Goal: Task Accomplishment & Management: Manage account settings

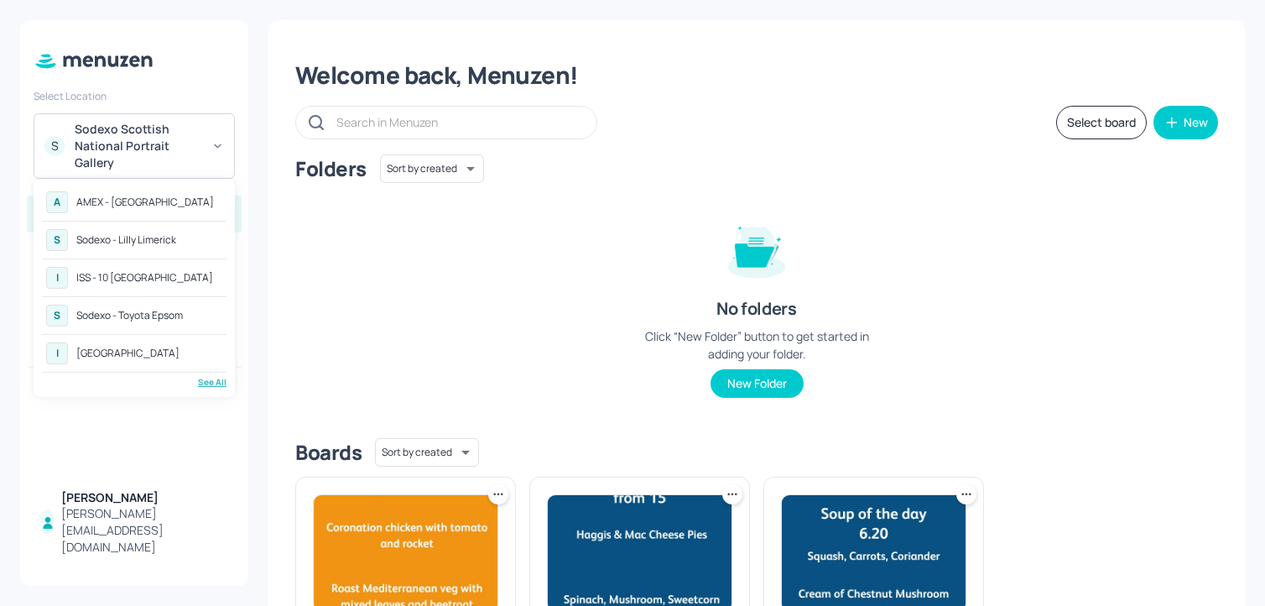
click at [207, 377] on div "See All" at bounding box center [134, 382] width 185 height 13
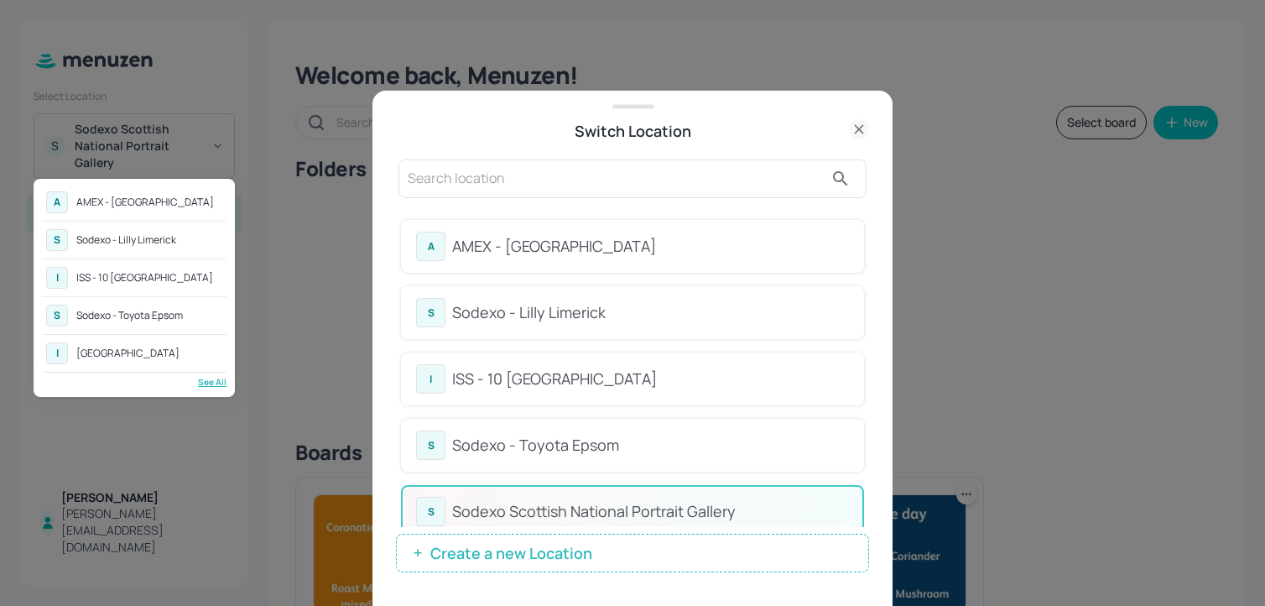
click at [164, 282] on div "ISS - 10 [GEOGRAPHIC_DATA]" at bounding box center [144, 278] width 137 height 10
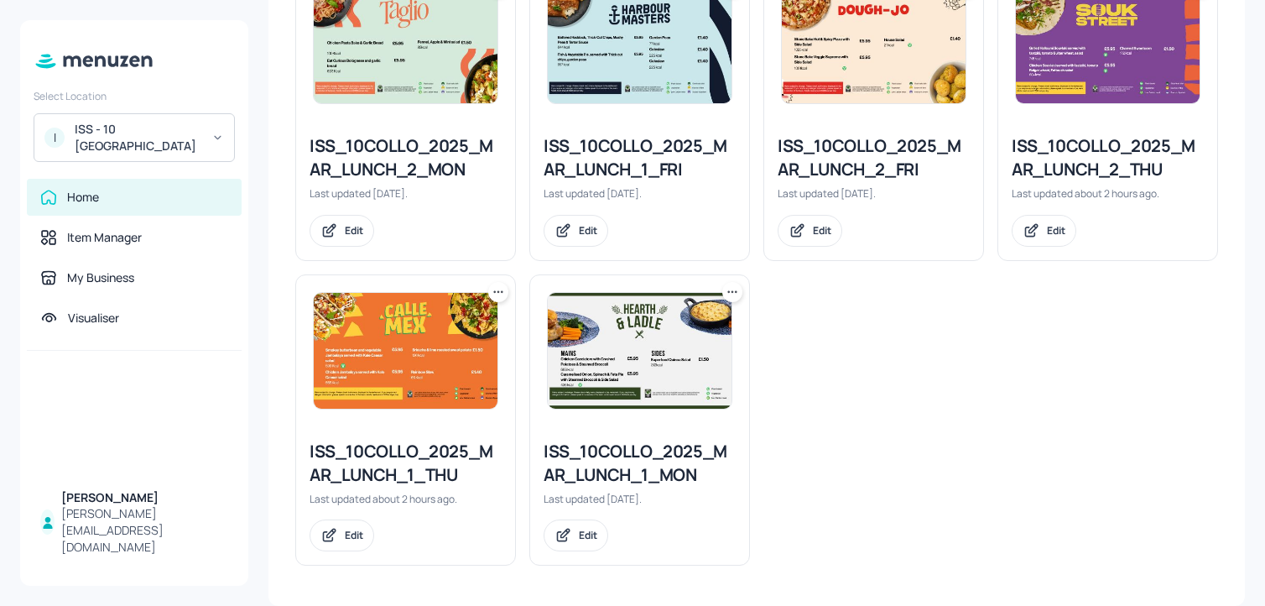
scroll to position [782, 0]
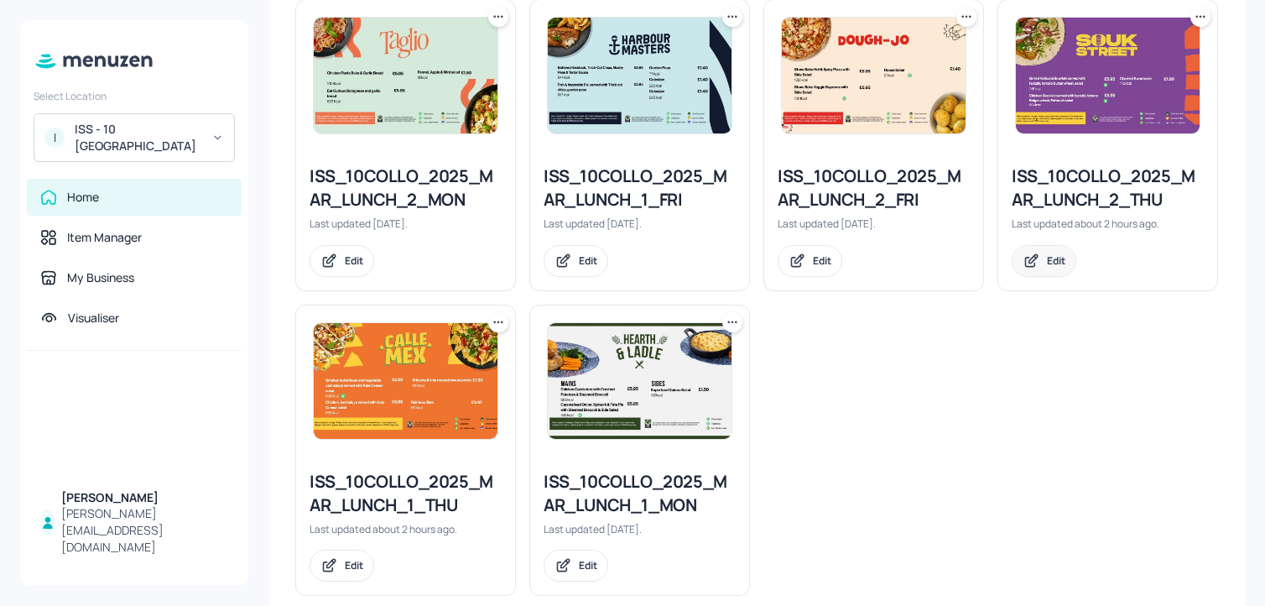
click at [1051, 264] on div "Edit" at bounding box center [1056, 260] width 18 height 14
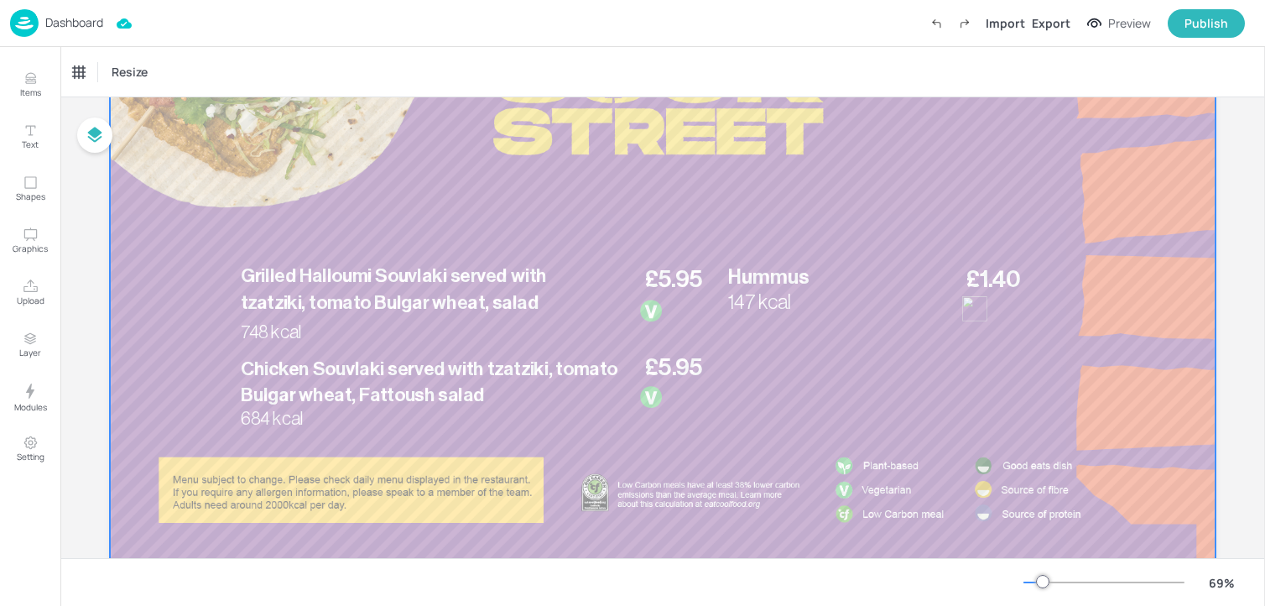
scroll to position [214, 0]
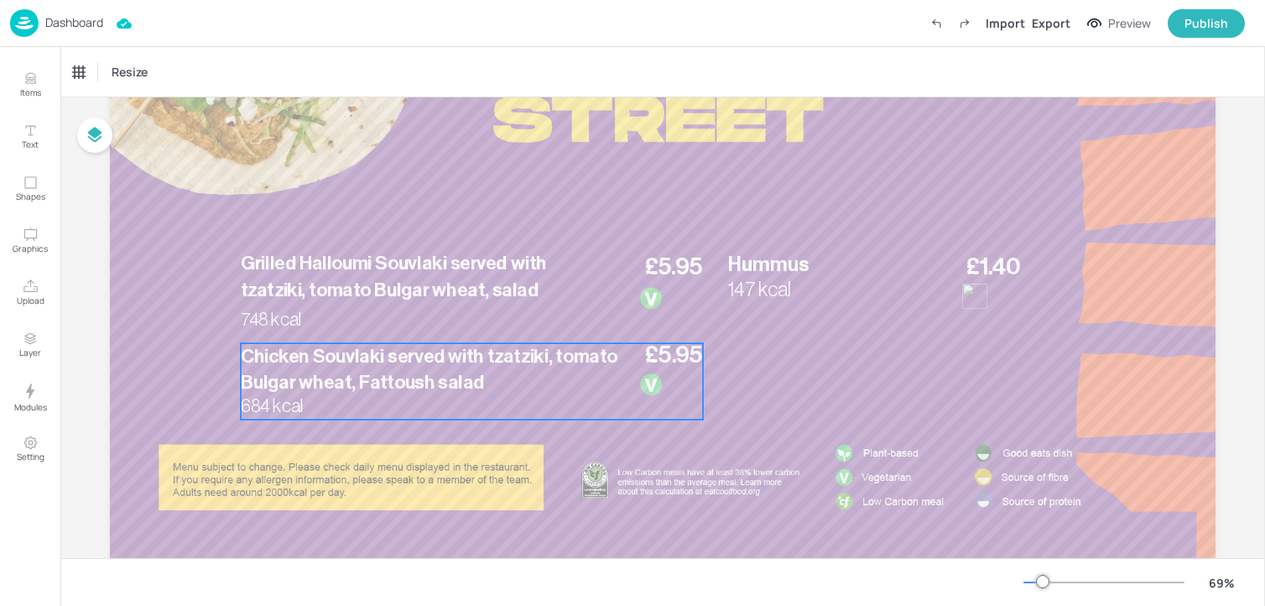
click at [500, 350] on span "Chicken Souvlaki served with tzatziki, tomato Bulgar wheat, Fattoush salad" at bounding box center [429, 369] width 377 height 45
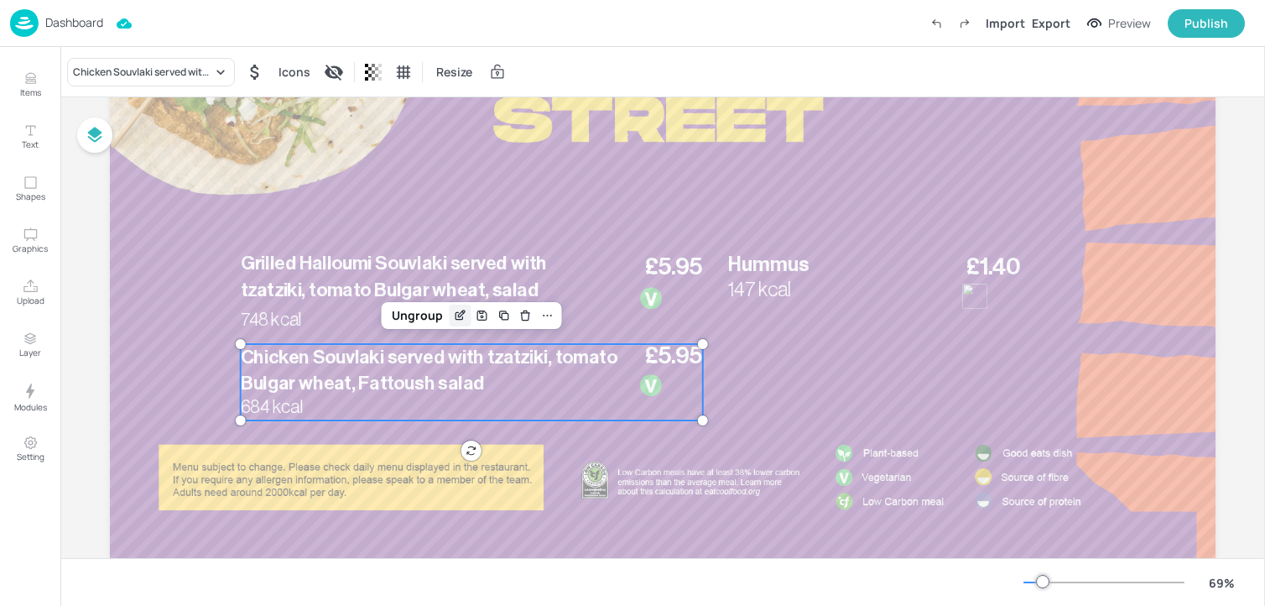
click at [459, 313] on icon "Edit Item" at bounding box center [460, 315] width 14 height 13
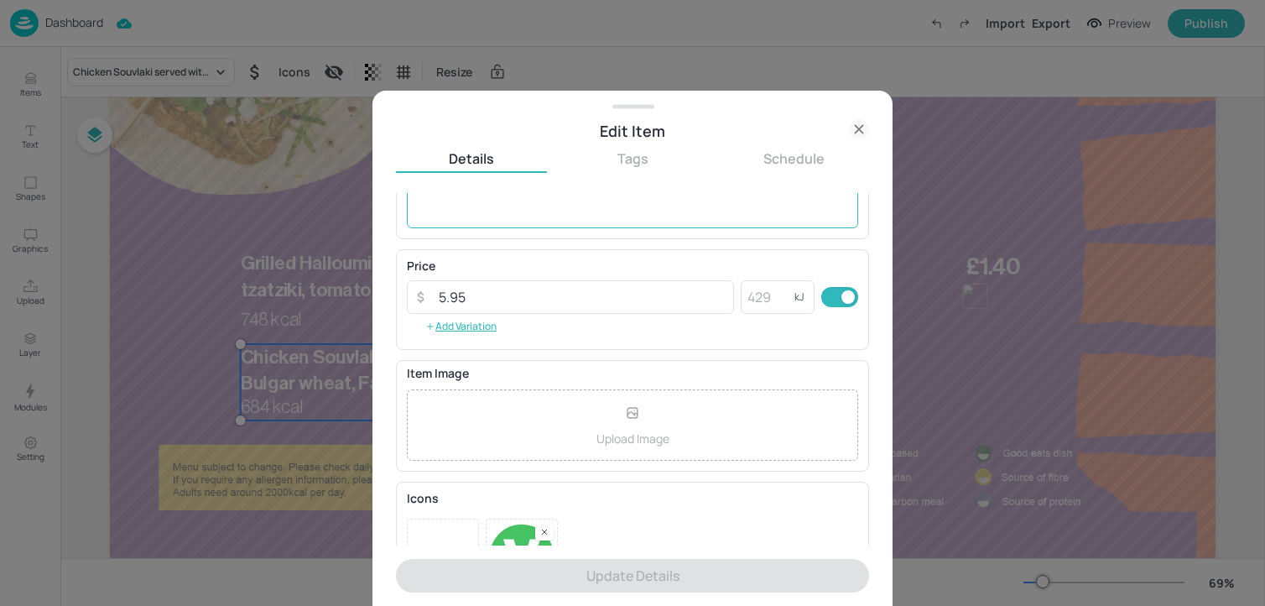
scroll to position [269, 0]
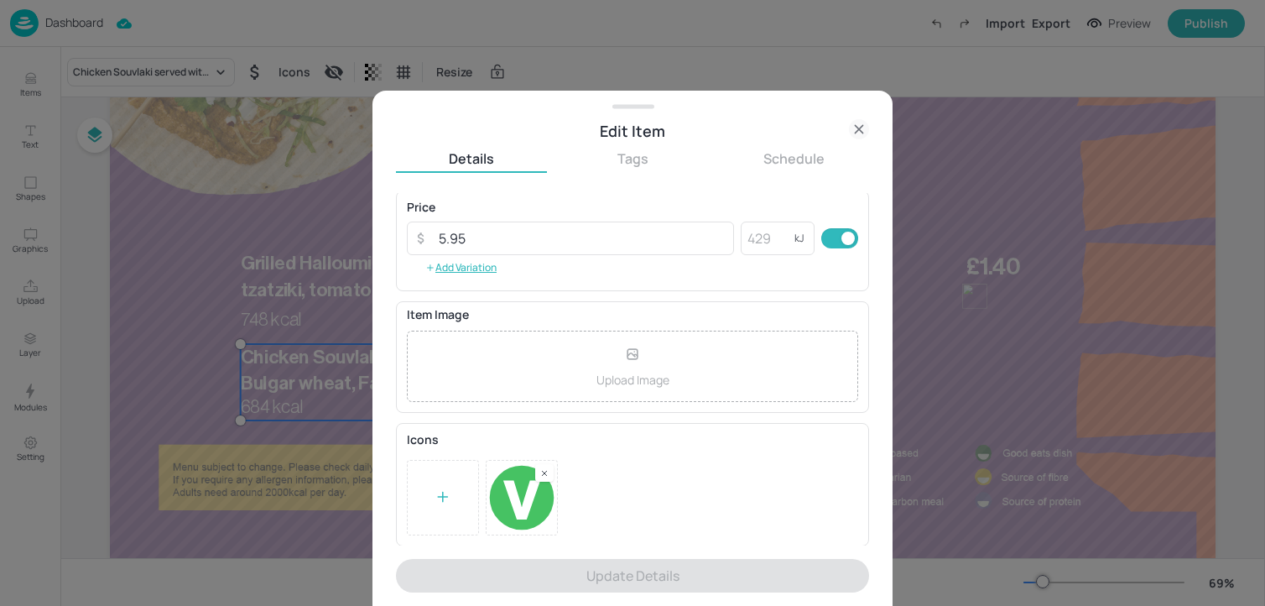
click at [541, 467] on rect at bounding box center [545, 473] width 12 height 12
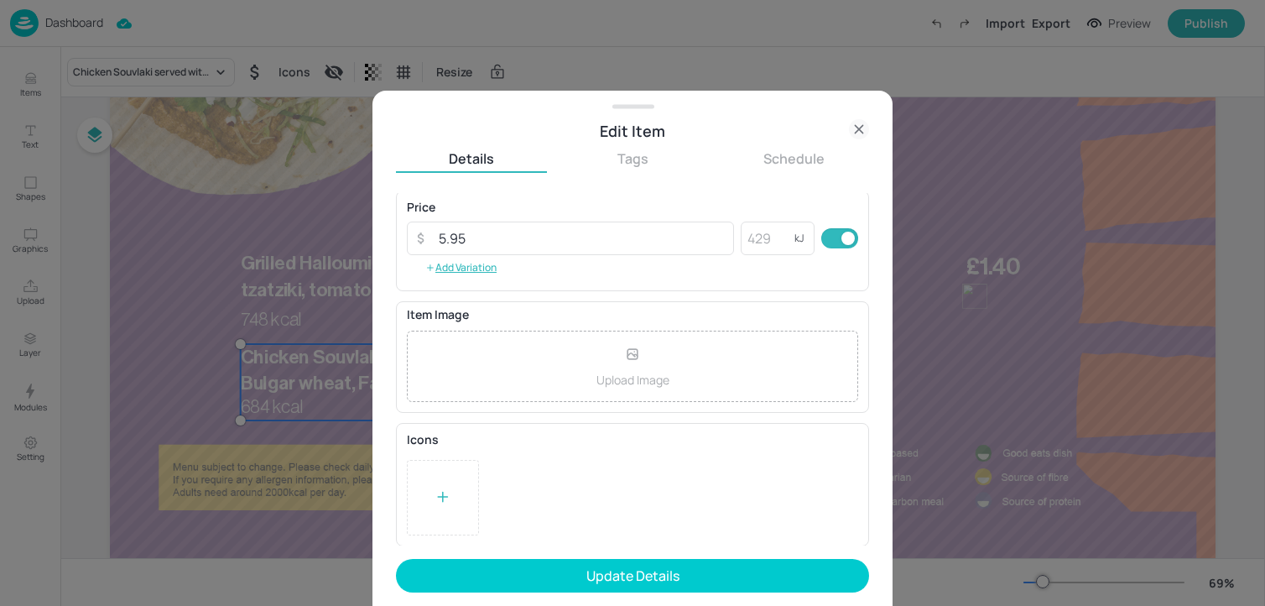
scroll to position [0, 0]
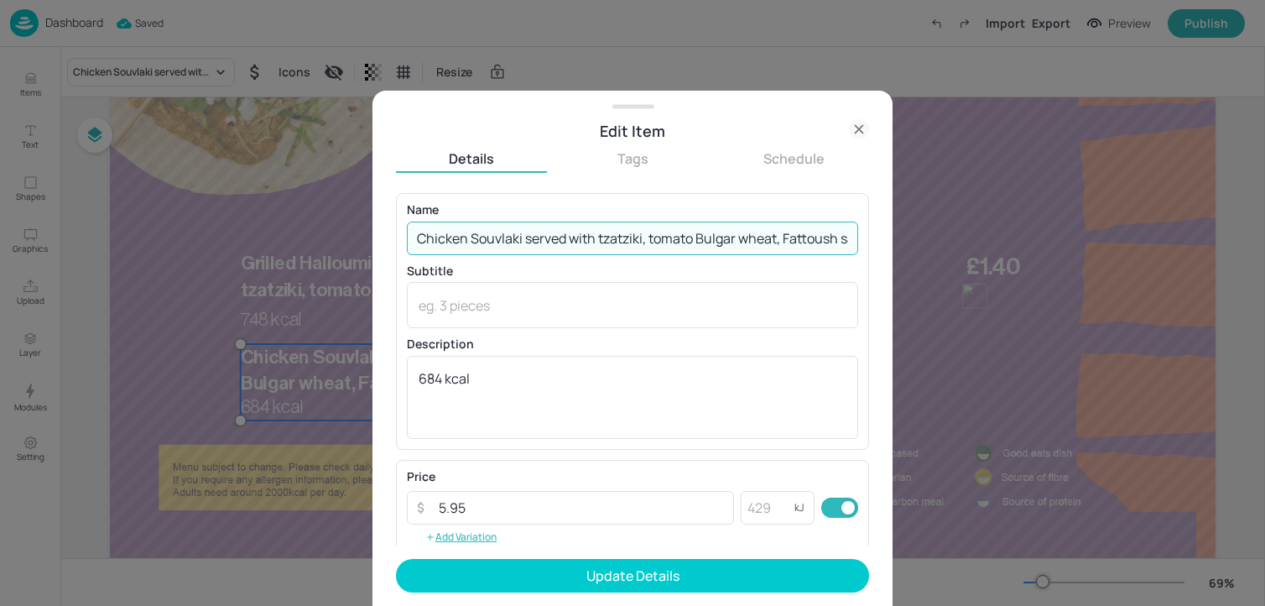
click at [601, 241] on input "Chicken Souvlaki served with tzatziki, tomato Bulgar wheat, Fattoush salad" at bounding box center [632, 239] width 451 height 34
click at [660, 246] on input "Chicken Souvlaki served with Tzatziki, tomato Bulgar wheat, Fattoush salad" at bounding box center [632, 239] width 451 height 34
click at [753, 238] on input "Chicken Souvlaki served with Tzatziki, Tomato Bulgar wheat, Fattoush salad" at bounding box center [632, 239] width 451 height 34
click at [818, 234] on input "Chicken Souvlaki served with Tzatziki, Tomato Bulgar Wheat, Fattoush salad" at bounding box center [632, 239] width 451 height 34
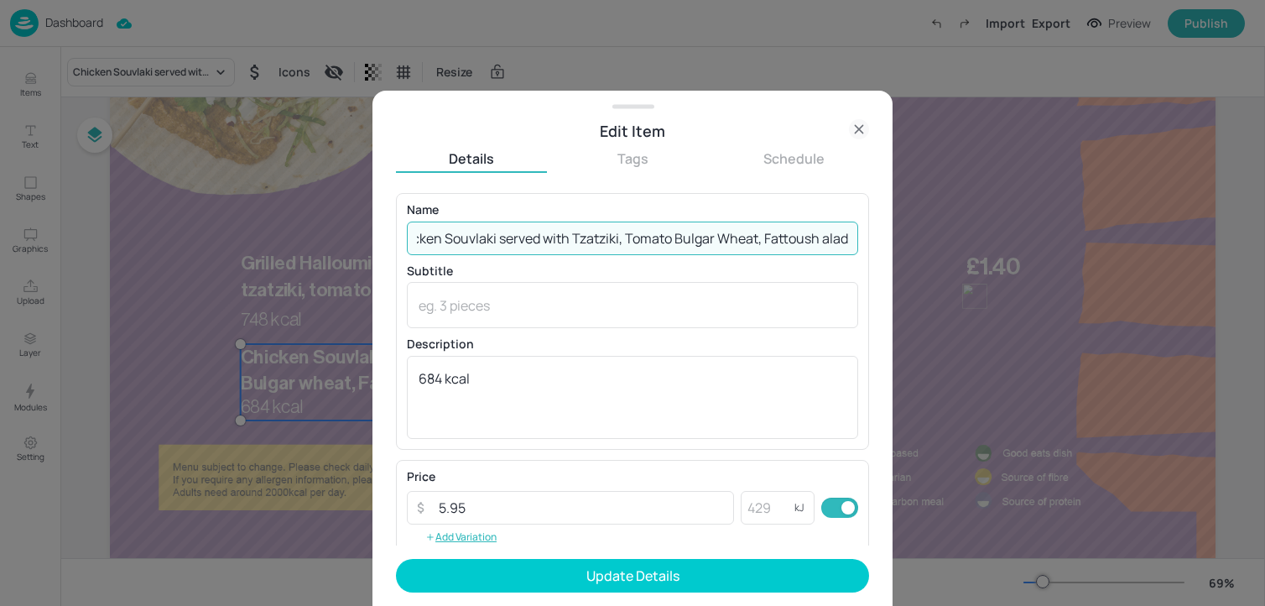
scroll to position [0, 30]
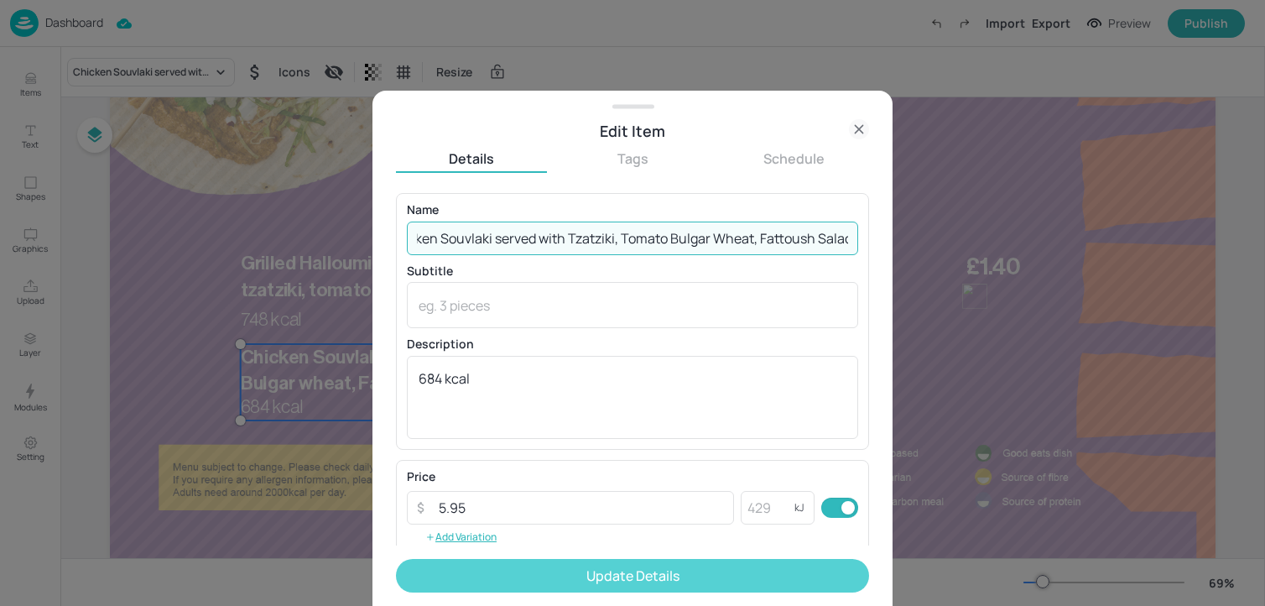
type input "Chicken Souvlaki served with Tzatziki, Tomato Bulgar Wheat, Fattoush Salad"
click at [604, 575] on button "Update Details" at bounding box center [632, 576] width 473 height 34
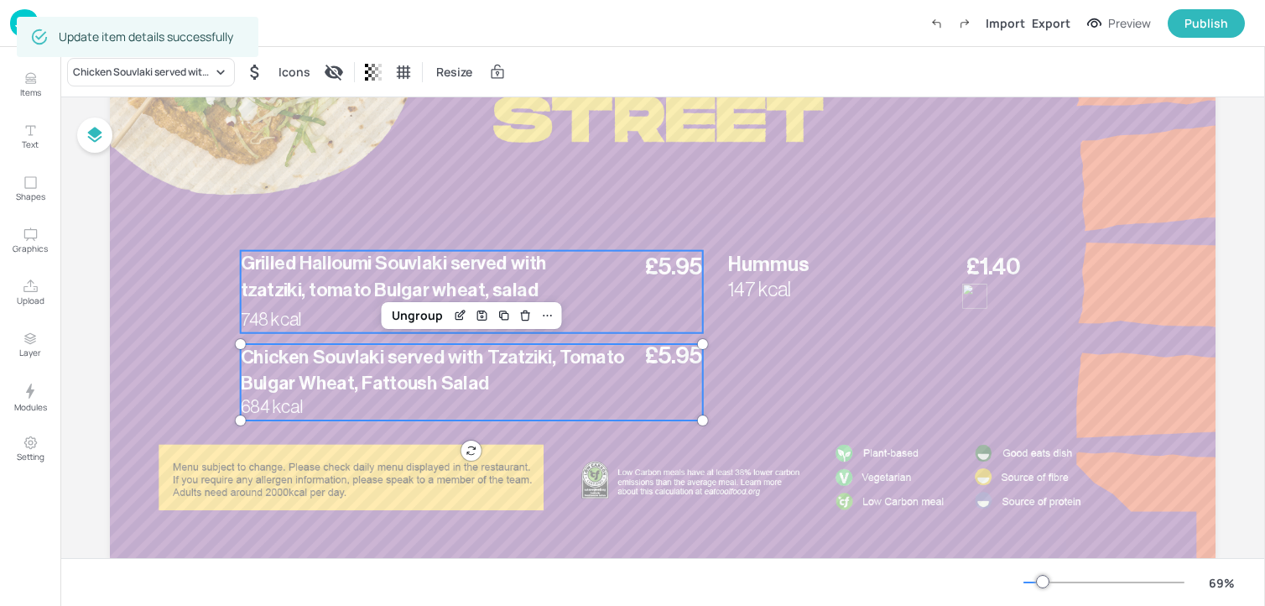
click at [307, 284] on span "Grilled Halloumi Souvlaki served with tzatziki, tomato Bulgar wheat, salad" at bounding box center [394, 276] width 306 height 45
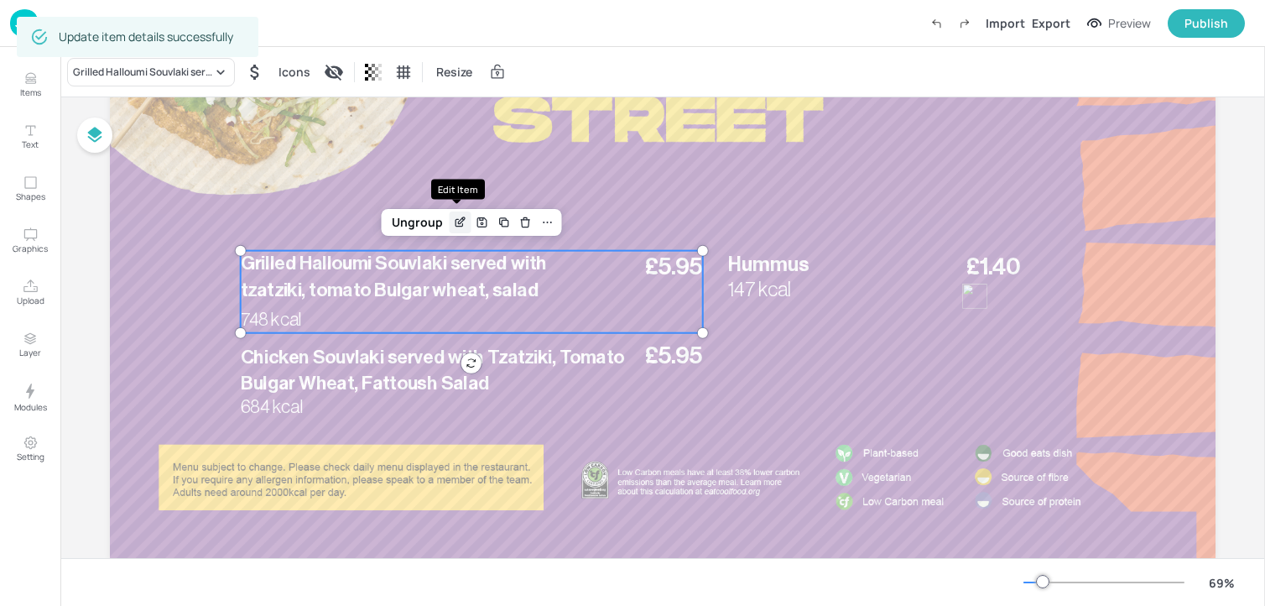
click at [459, 222] on icon "Edit Item" at bounding box center [461, 220] width 7 height 7
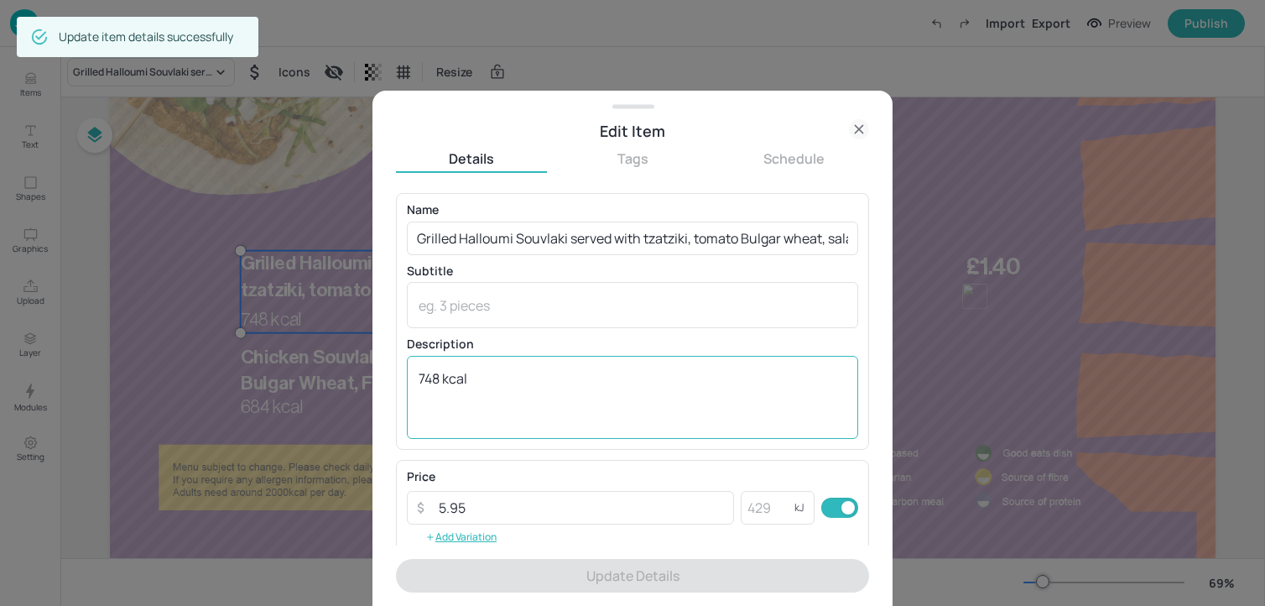
scroll to position [269, 0]
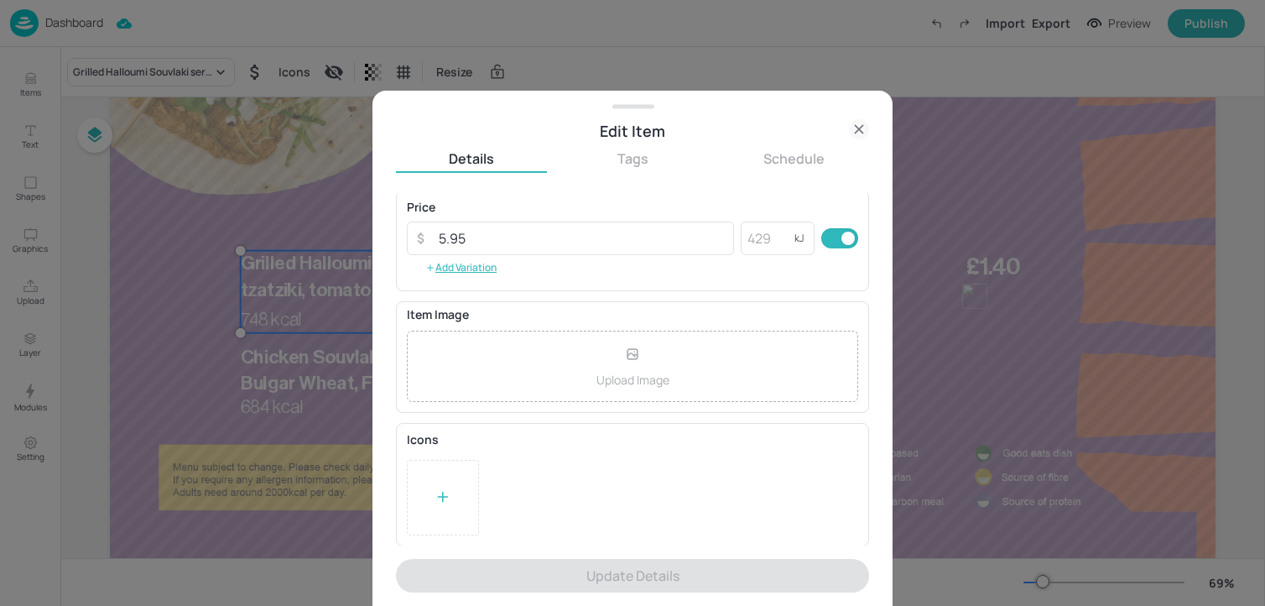
click at [449, 475] on div at bounding box center [443, 498] width 72 height 76
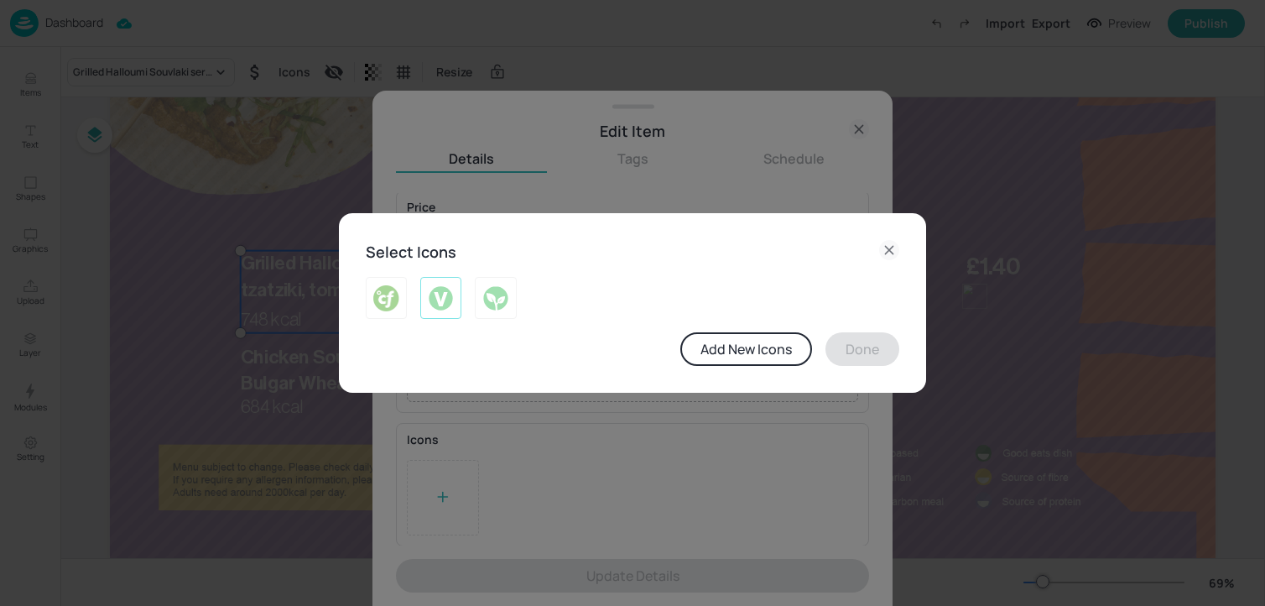
click at [442, 300] on img at bounding box center [441, 297] width 26 height 27
click at [849, 341] on button "Done" at bounding box center [863, 349] width 74 height 34
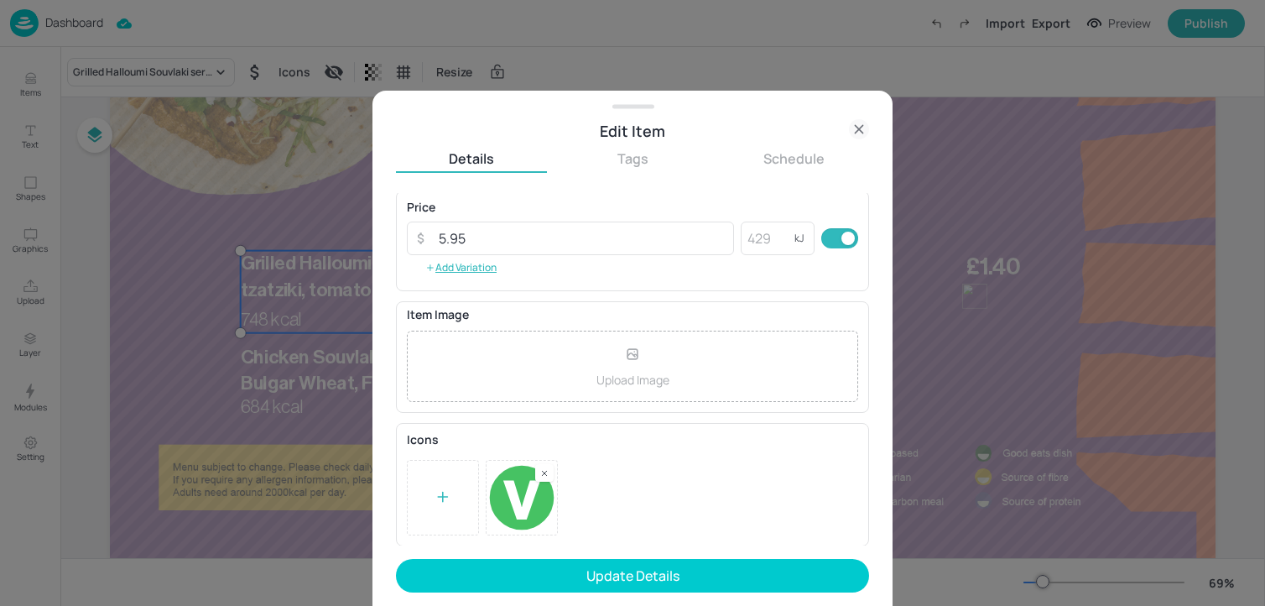
scroll to position [0, 0]
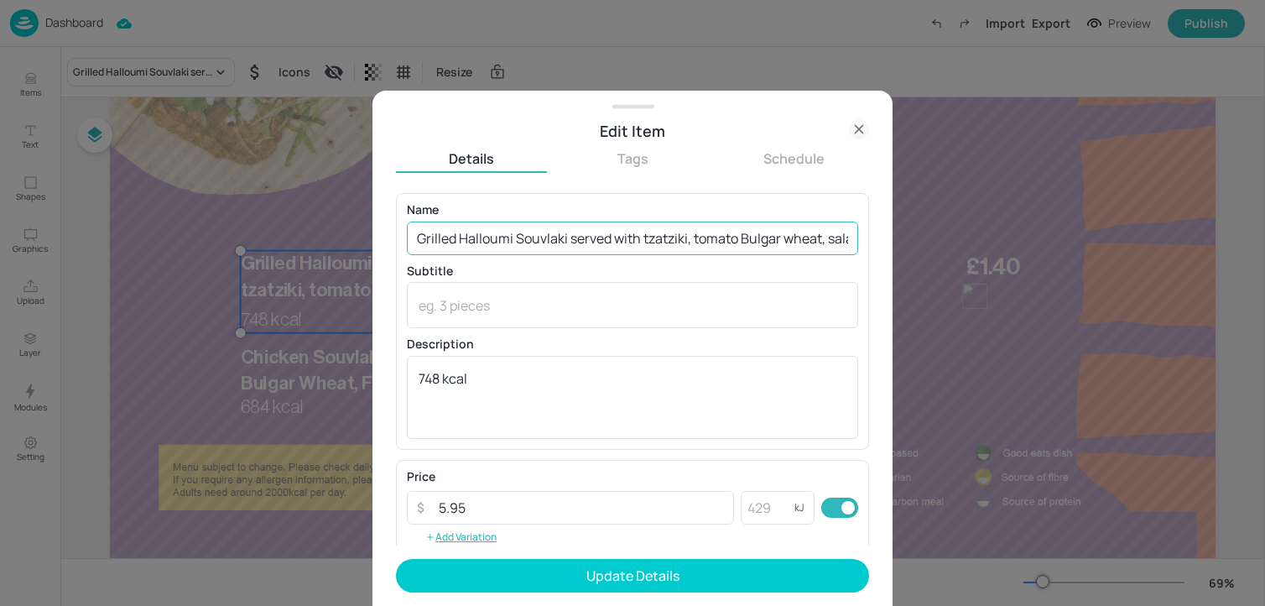
click at [645, 238] on input "Grilled Halloumi Souvlaki served with tzatziki, tomato Bulgar wheat, salad" at bounding box center [632, 239] width 451 height 34
click at [701, 239] on input "Grilled Halloumi Souvlaki served with Tzatziki, tomato Bulgar wheat, salad" at bounding box center [632, 239] width 451 height 34
click at [800, 236] on input "Grilled Halloumi Souvlaki served with Tzatziki, Tomato Bulgar wheat, salad" at bounding box center [632, 239] width 451 height 34
click at [818, 238] on input "Grilled Halloumi Souvlaki served with Tzatziki, Tomato Bulgar Wheat, salad" at bounding box center [632, 239] width 451 height 34
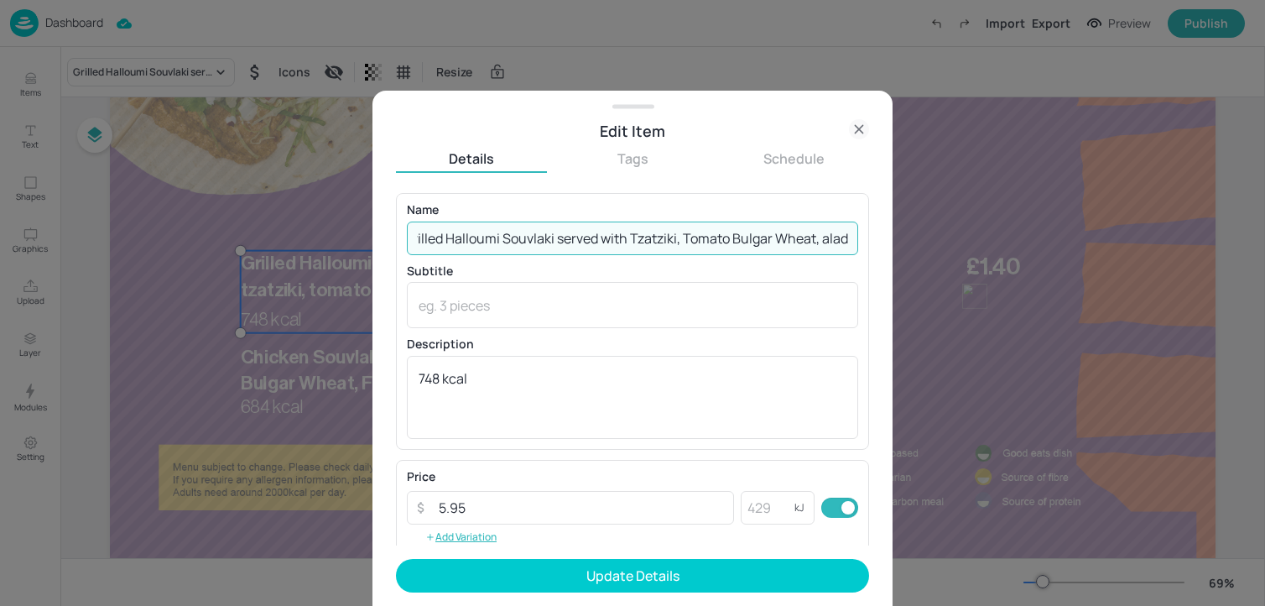
scroll to position [0, 18]
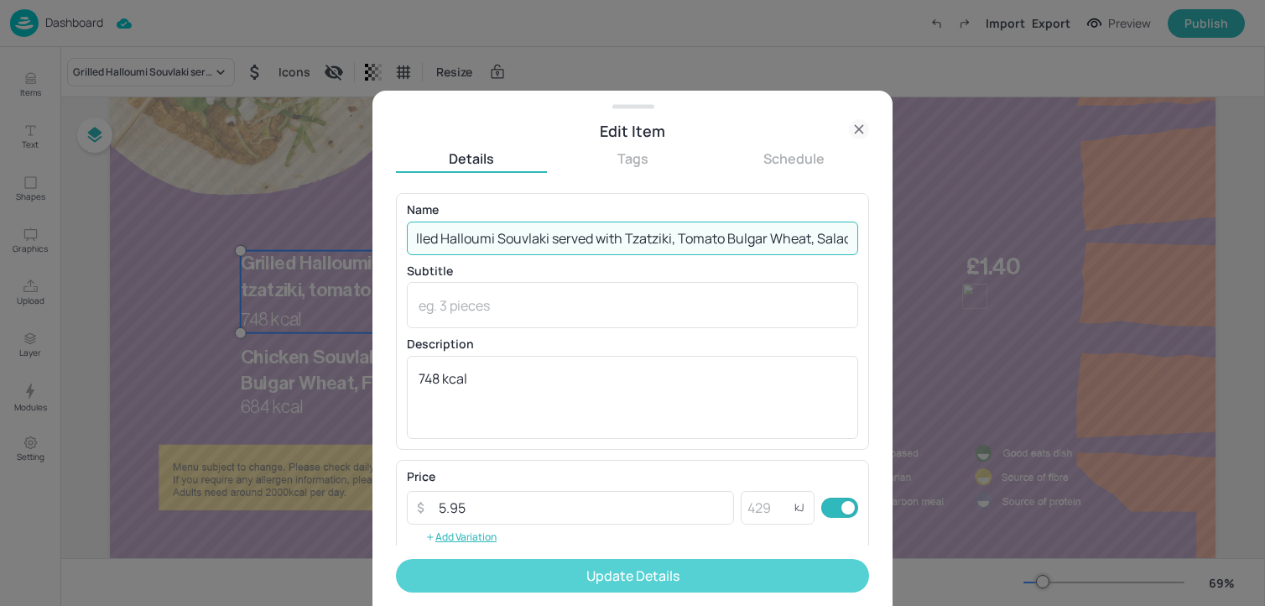
type input "Grilled Halloumi Souvlaki served with Tzatziki, Tomato Bulgar Wheat, Salad"
click at [524, 587] on button "Update Details" at bounding box center [632, 576] width 473 height 34
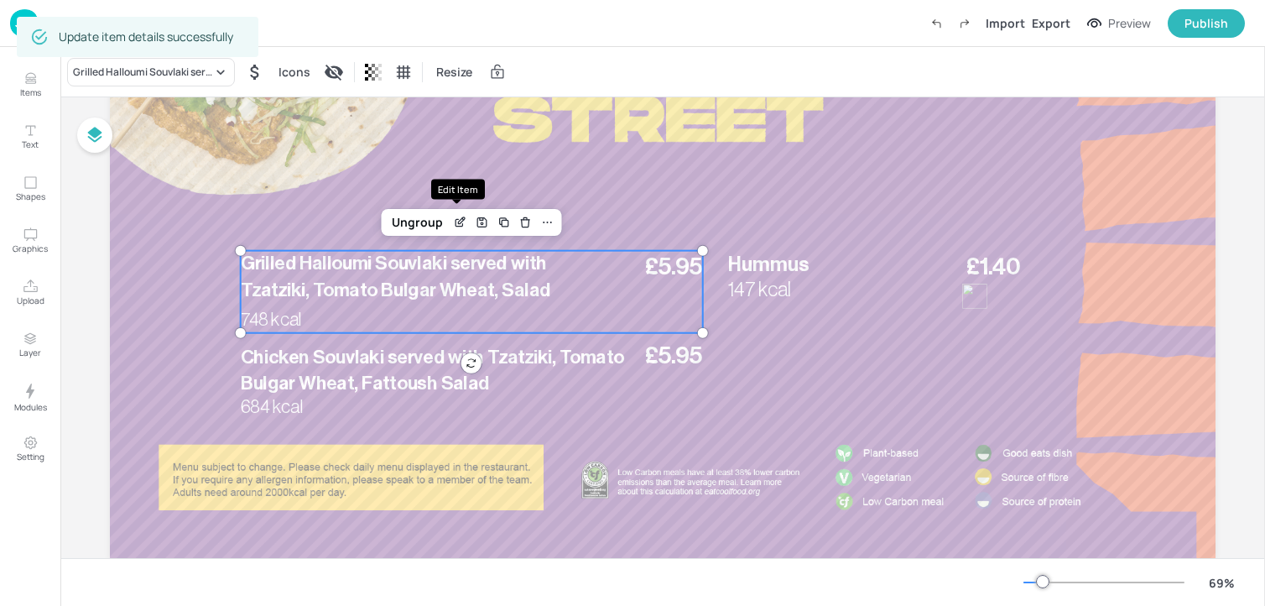
click at [467, 179] on div "Edit Item" at bounding box center [458, 189] width 54 height 21
click at [454, 221] on icon "Edit Item" at bounding box center [460, 222] width 14 height 13
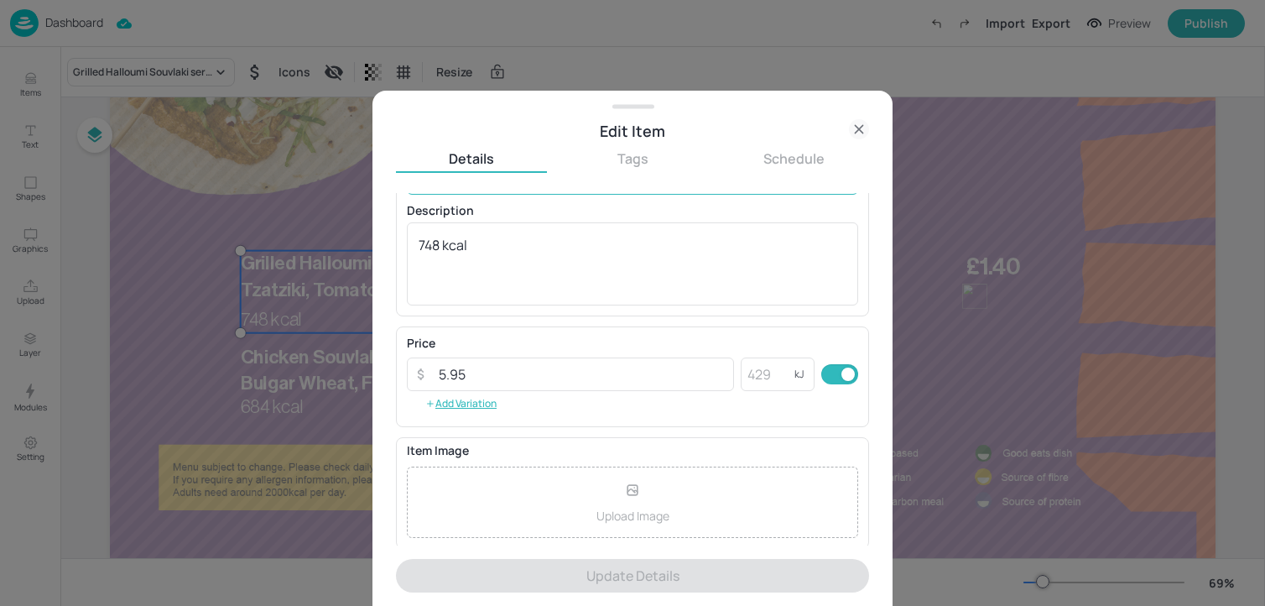
scroll to position [269, 0]
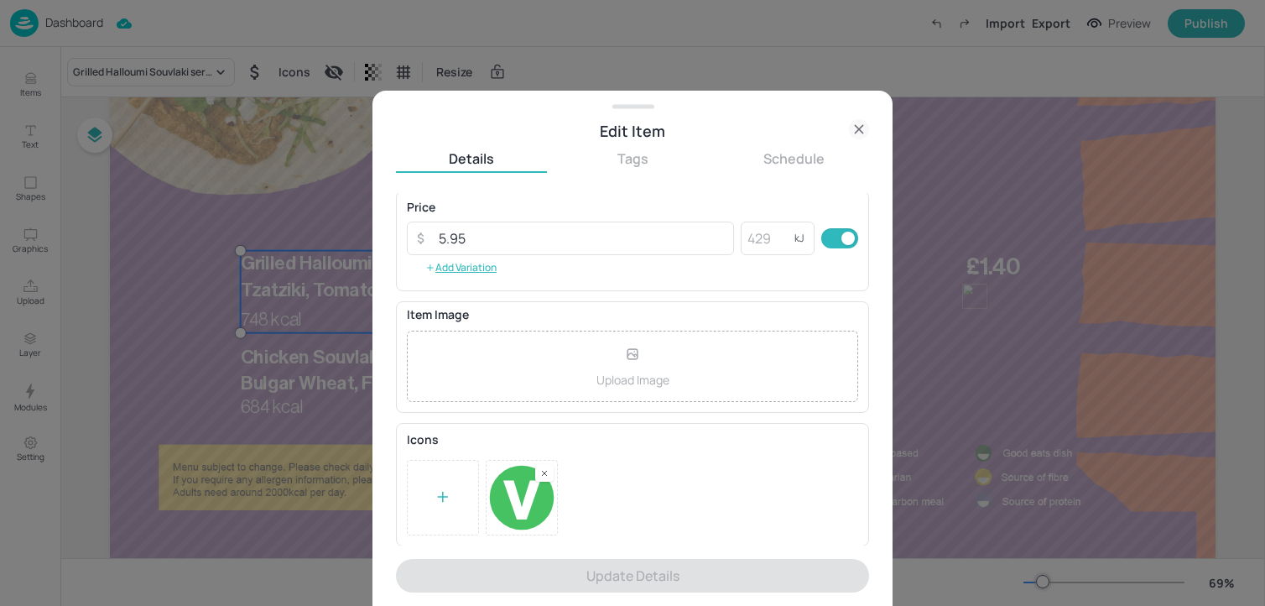
click at [852, 120] on icon at bounding box center [859, 129] width 20 height 20
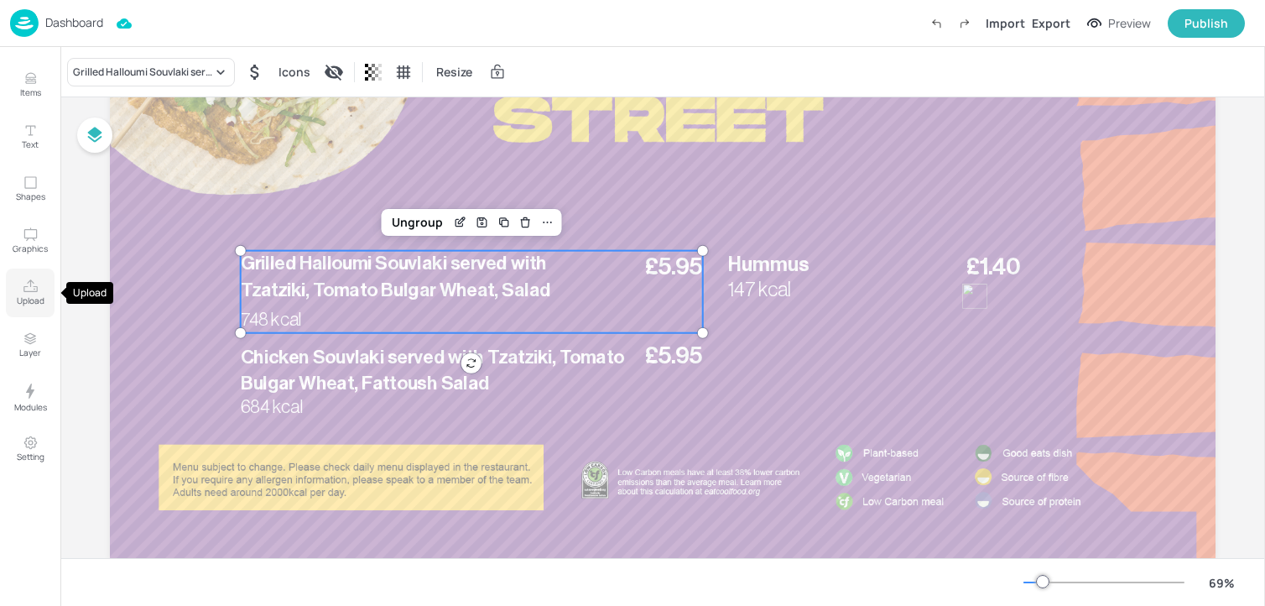
click at [20, 283] on button "Upload" at bounding box center [30, 292] width 49 height 49
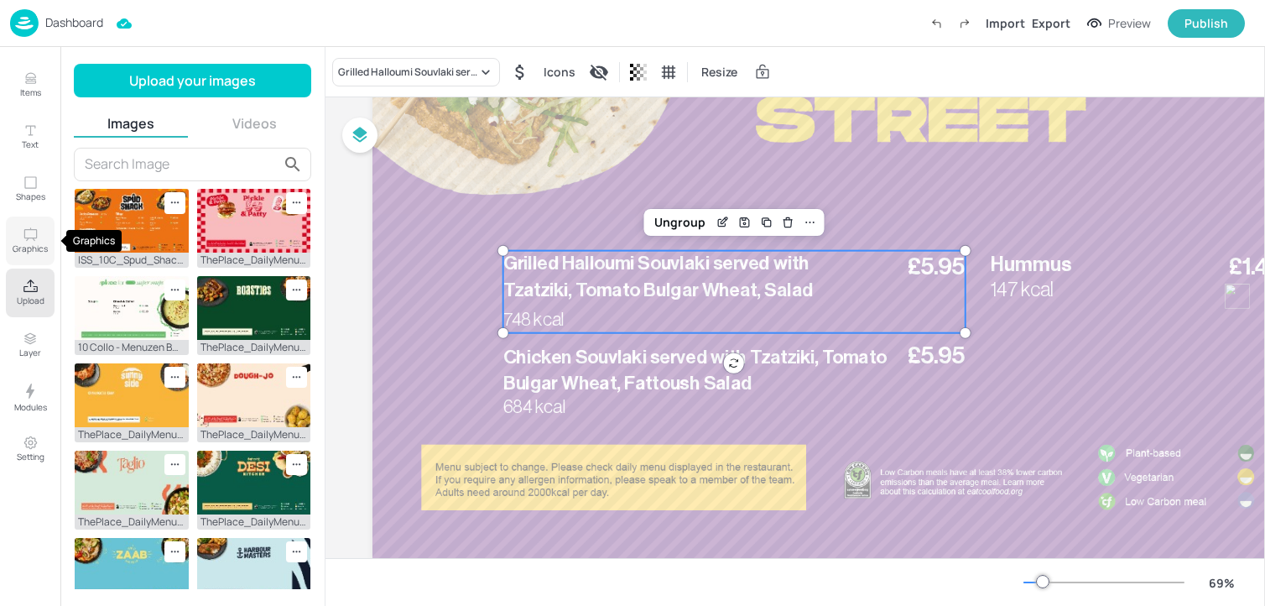
click at [25, 237] on icon "Graphics" at bounding box center [31, 235] width 16 height 16
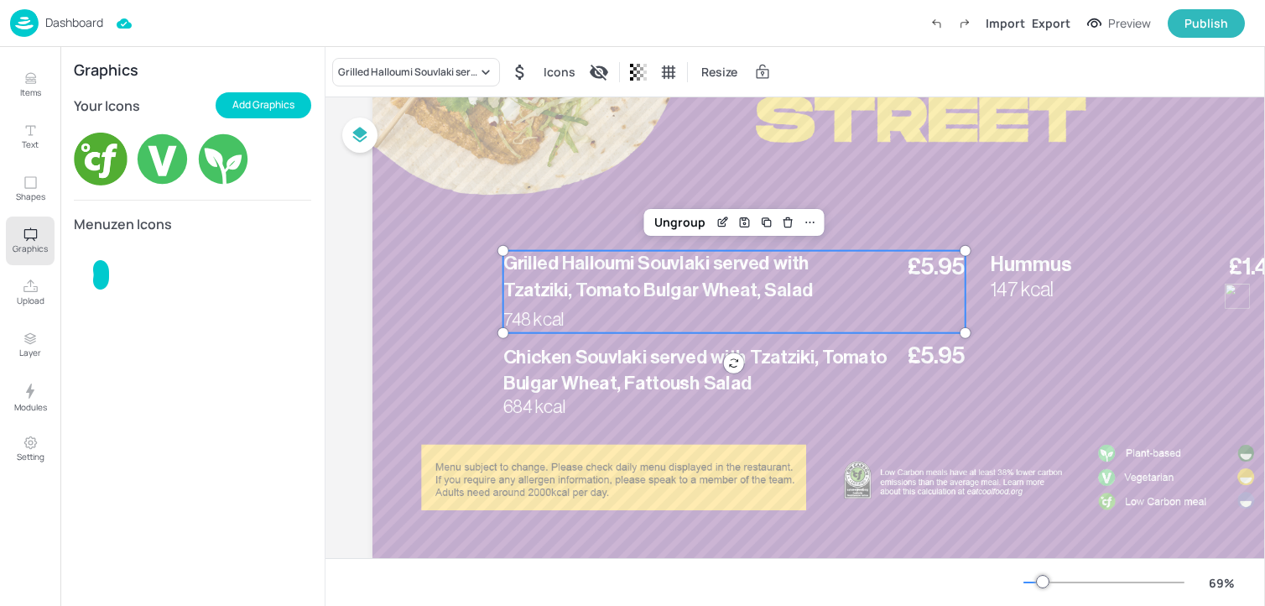
click at [150, 147] on img at bounding box center [162, 159] width 55 height 55
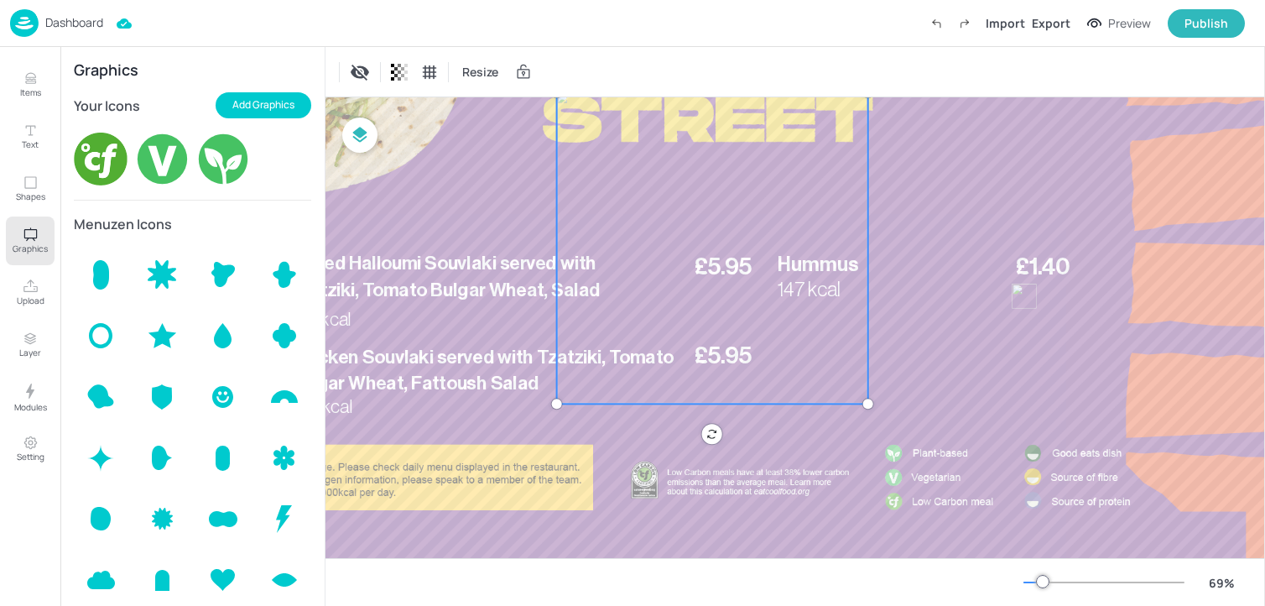
click at [46, 230] on button "Graphics" at bounding box center [30, 240] width 49 height 49
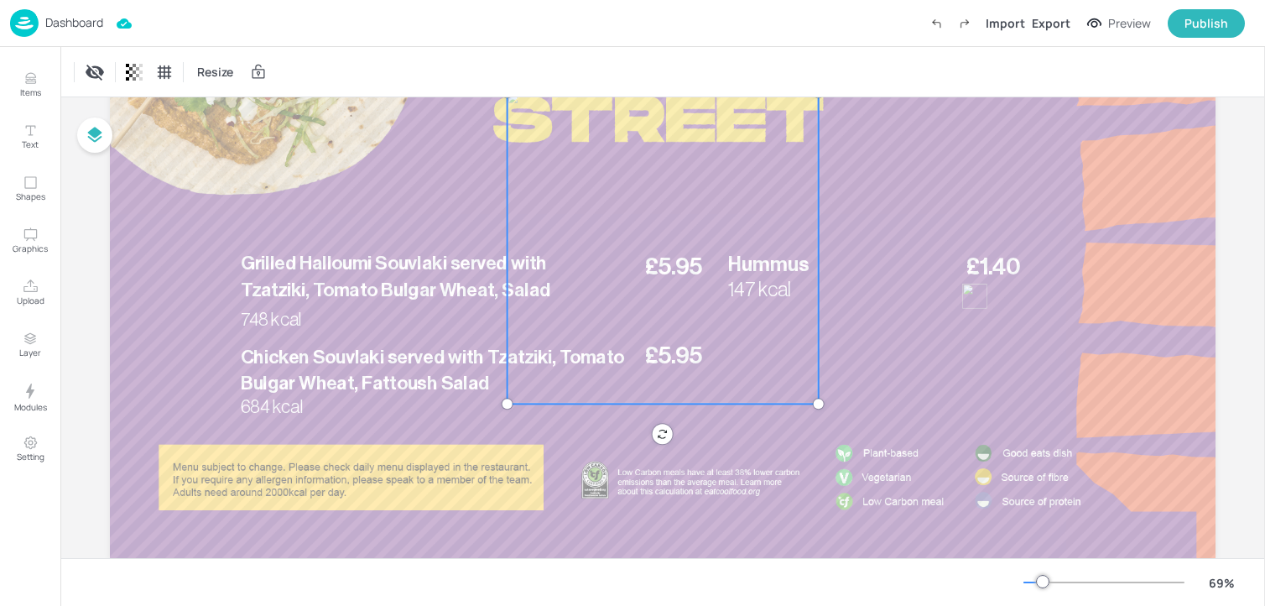
scroll to position [214, 0]
drag, startPoint x: 602, startPoint y: 281, endPoint x: 602, endPoint y: 334, distance: 52.9
click at [602, 334] on div at bounding box center [663, 250] width 311 height 311
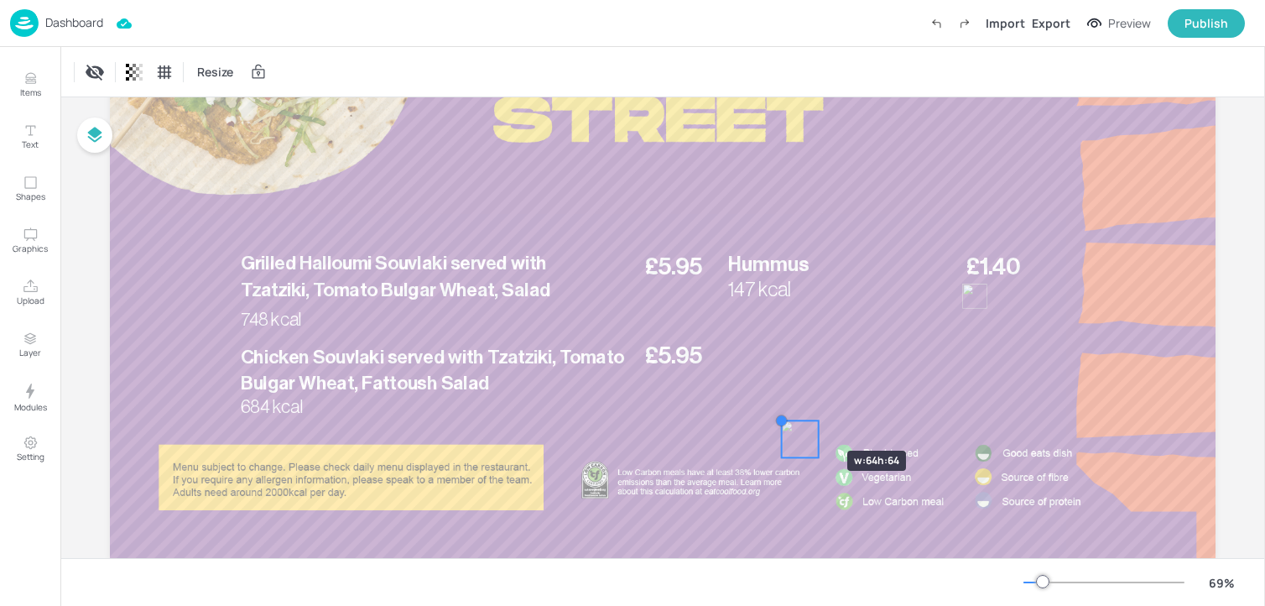
drag, startPoint x: 503, startPoint y: 146, endPoint x: 798, endPoint y: 421, distance: 403.1
click at [798, 421] on div "Chicken Souvlaki served with Tzatziki, Tomato Bulgar Wheat, Fattoush Salad £5.9…" at bounding box center [663, 248] width 1106 height 622
drag, startPoint x: 799, startPoint y: 435, endPoint x: 588, endPoint y: 268, distance: 269.3
click at [588, 268] on div at bounding box center [592, 269] width 36 height 36
drag, startPoint x: 605, startPoint y: 291, endPoint x: 593, endPoint y: 281, distance: 15.5
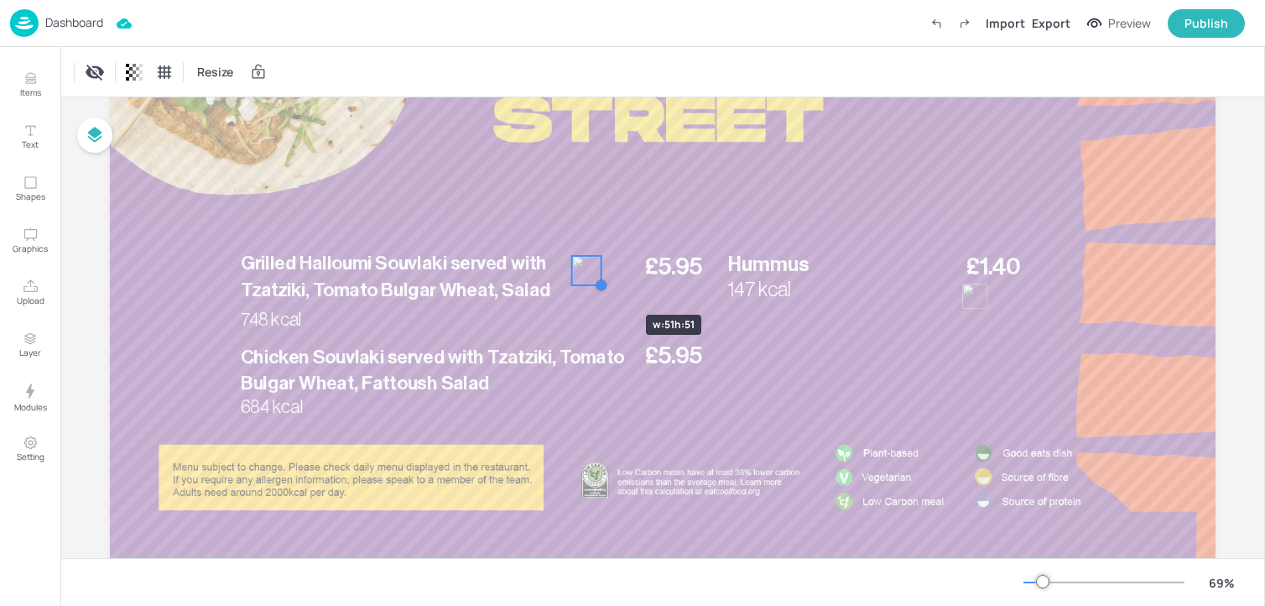
click at [594, 281] on div at bounding box center [600, 285] width 13 height 13
drag, startPoint x: 581, startPoint y: 268, endPoint x: 684, endPoint y: 296, distance: 107.1
click at [684, 296] on div at bounding box center [690, 295] width 26 height 26
drag, startPoint x: 687, startPoint y: 295, endPoint x: 654, endPoint y: 295, distance: 32.7
click at [654, 295] on div at bounding box center [657, 295] width 26 height 26
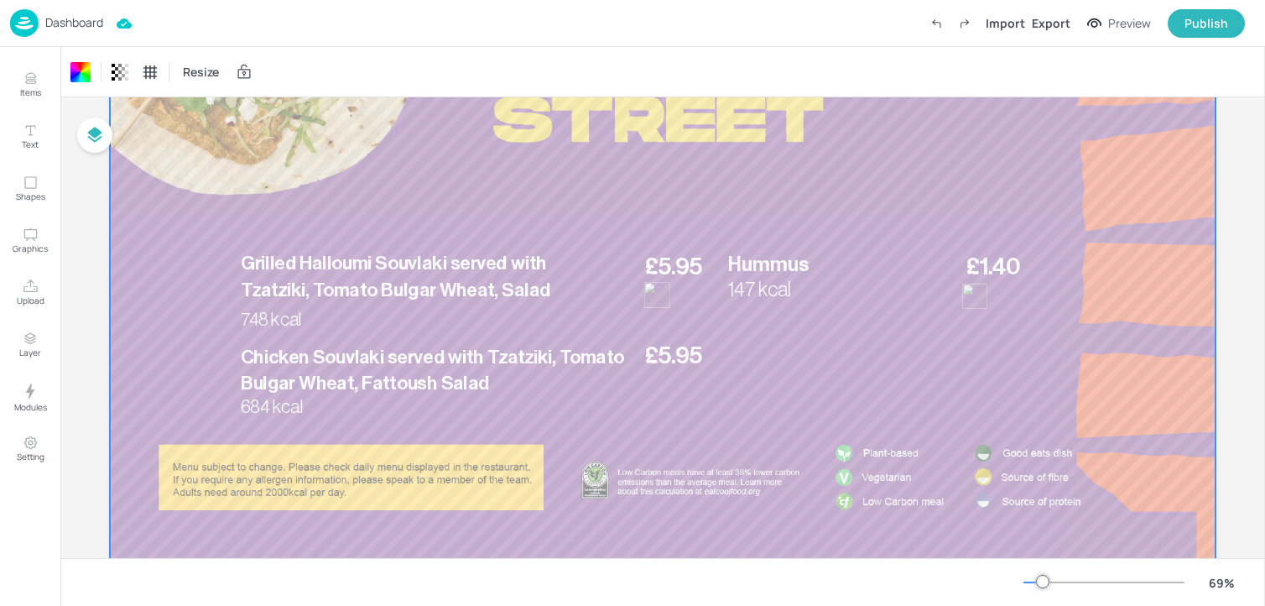
scroll to position [0, 0]
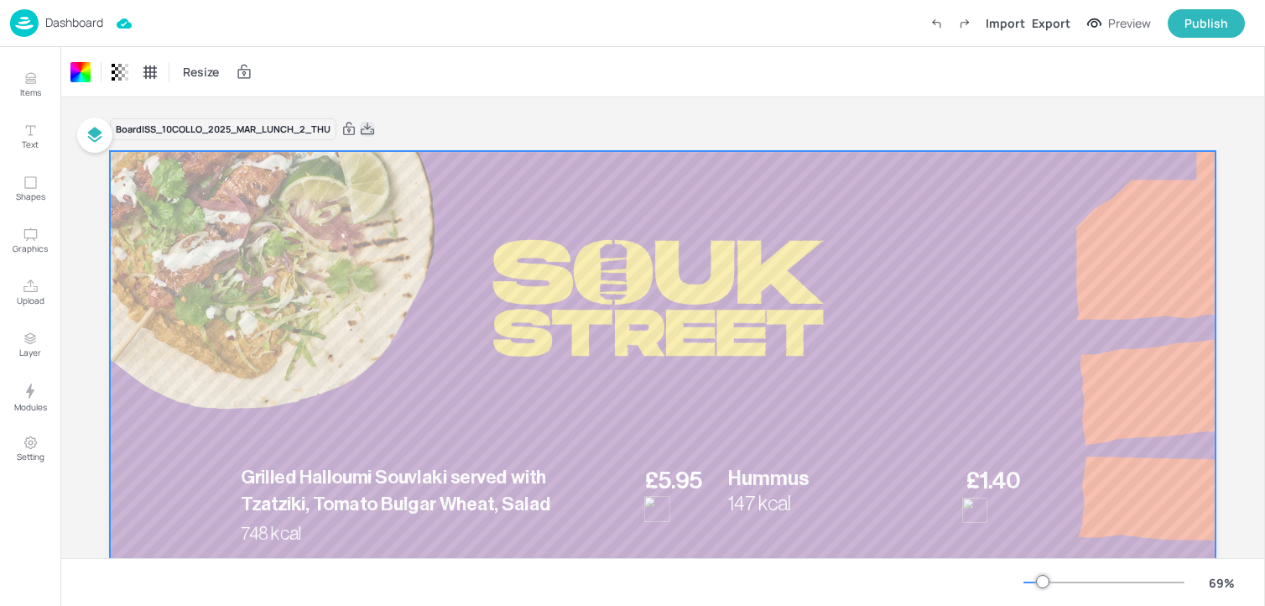
click at [372, 125] on icon at bounding box center [367, 129] width 15 height 17
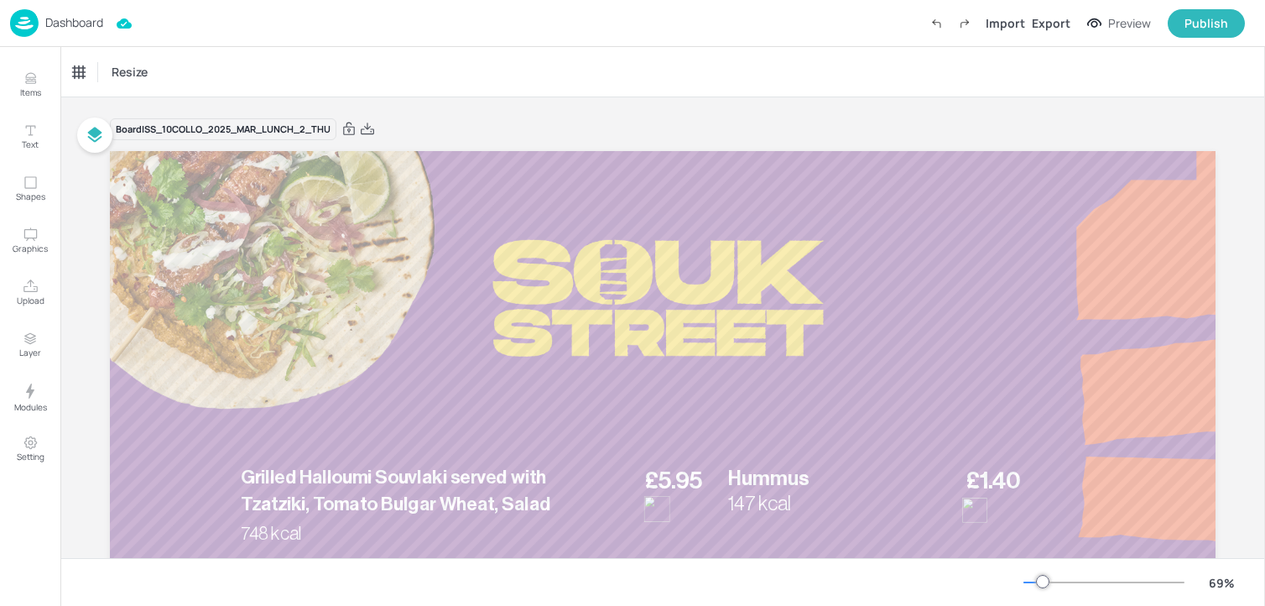
click at [66, 41] on div "Dashboard Import Export Preview Publish" at bounding box center [627, 23] width 1235 height 46
click at [66, 25] on p "Dashboard" at bounding box center [74, 23] width 58 height 12
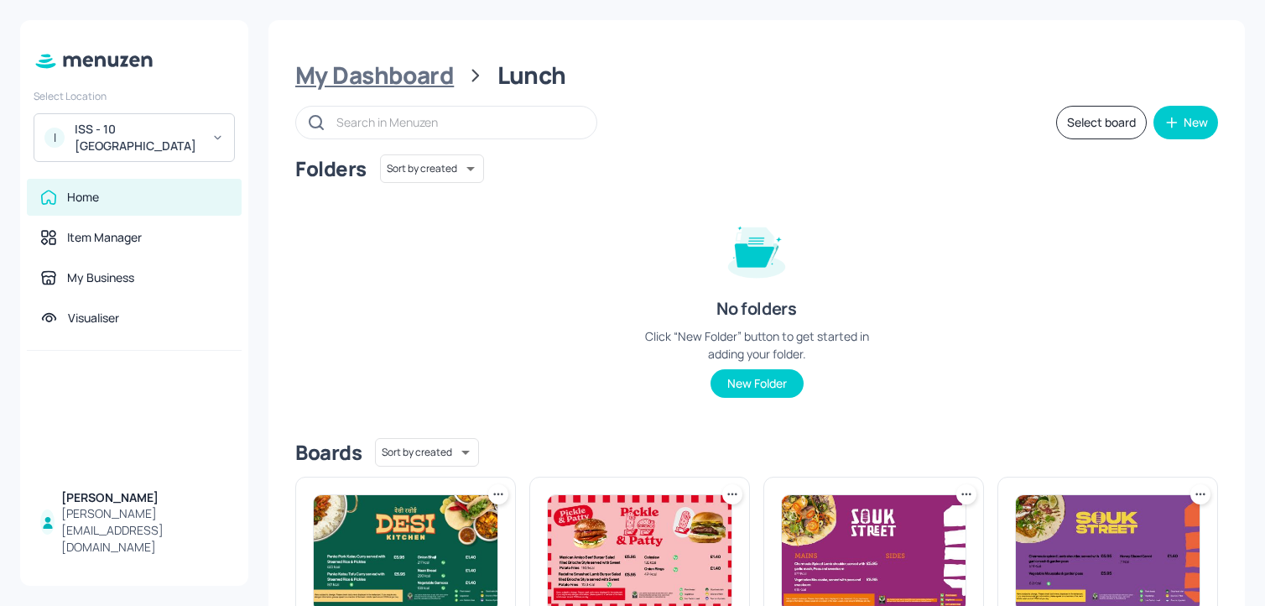
click at [323, 78] on div "My Dashboard" at bounding box center [374, 75] width 159 height 30
